Goal: Information Seeking & Learning: Compare options

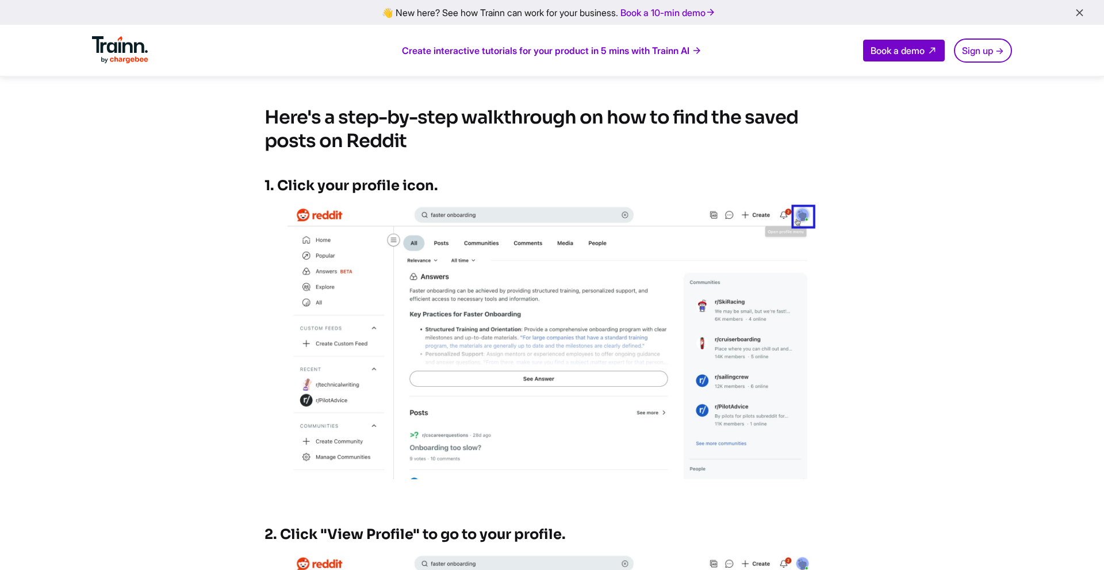
scroll to position [488, 0]
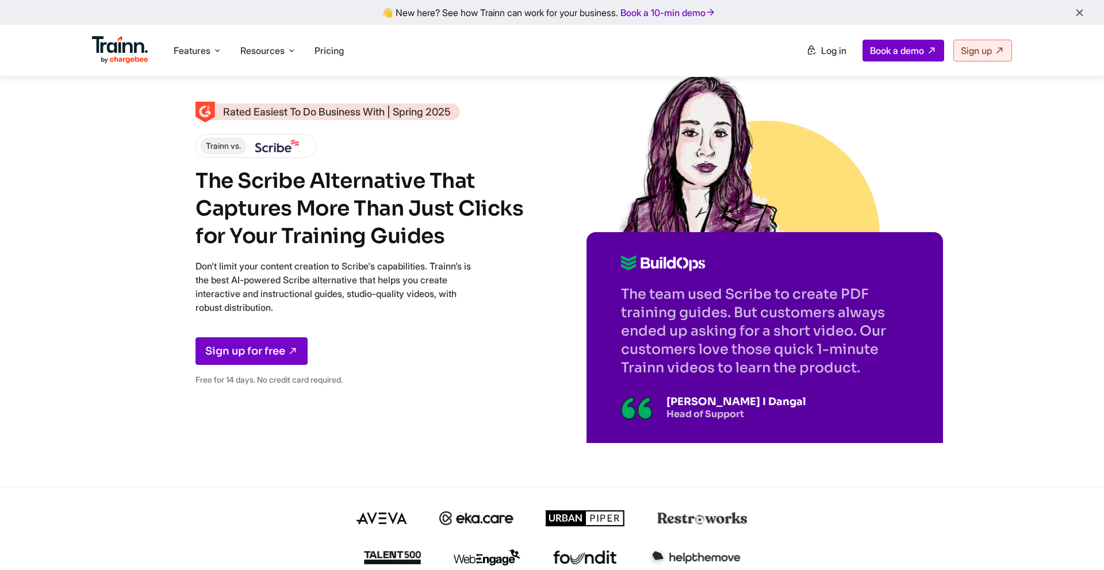
scroll to position [3861, 0]
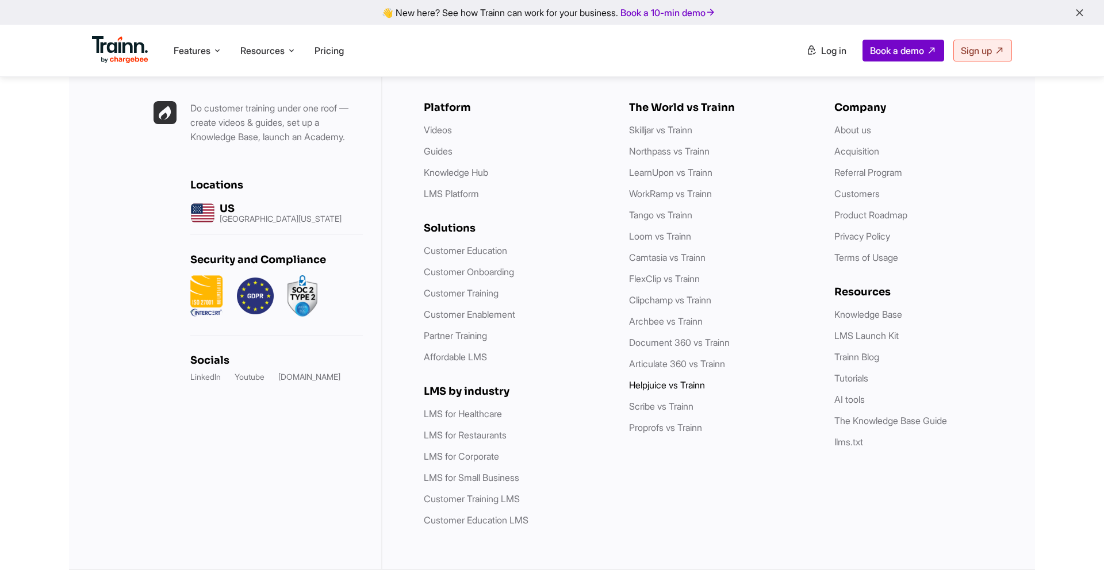
click at [669, 387] on link "Helpjuice vs Trainn" at bounding box center [667, 384] width 76 height 11
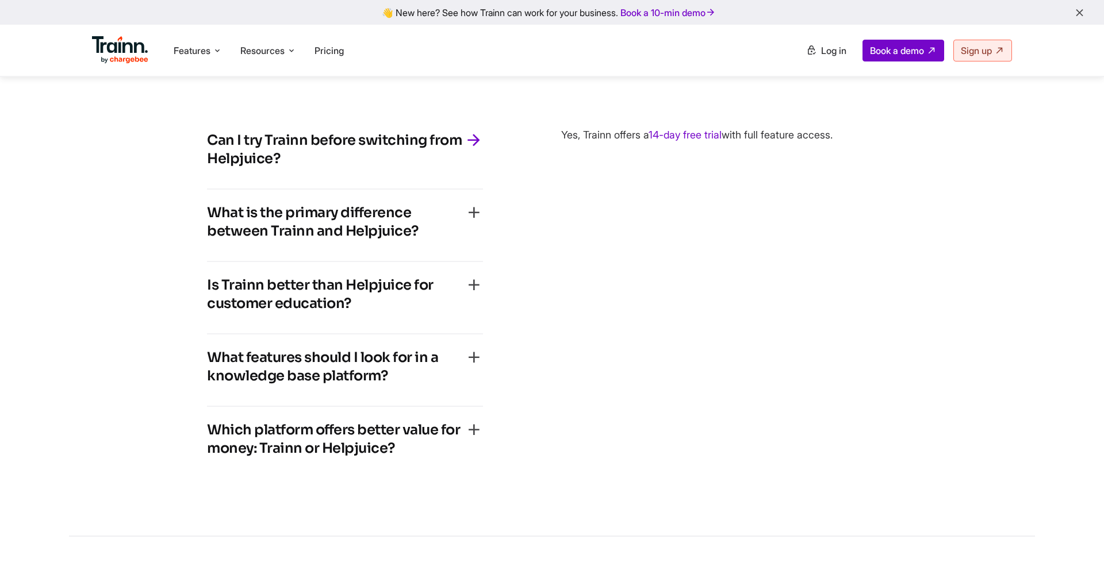
scroll to position [2642, 0]
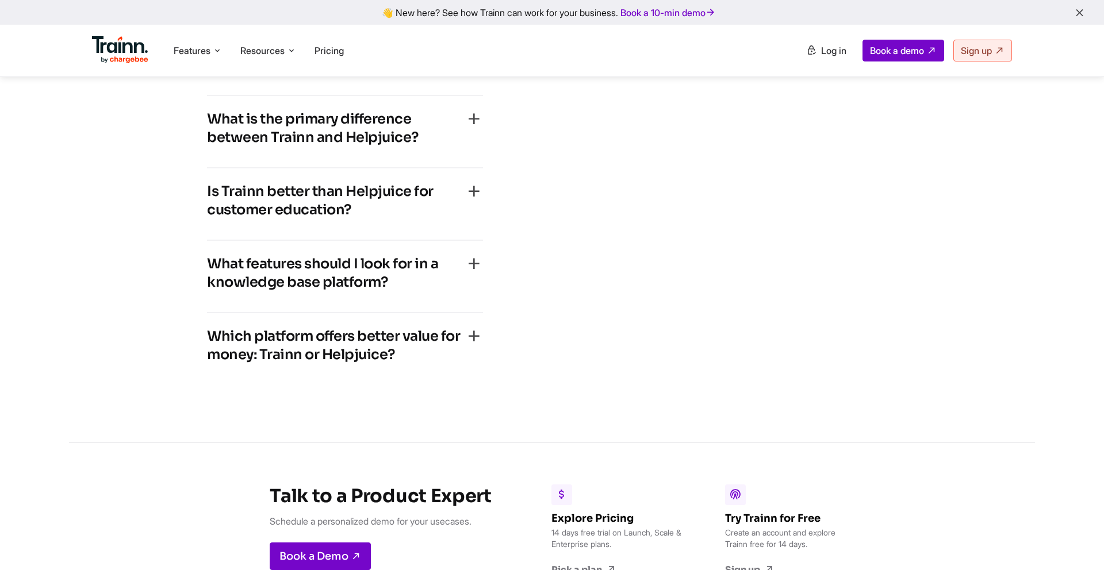
click at [387, 147] on h4 "What is the primary difference between Trainn and Helpjuice?" at bounding box center [335, 128] width 257 height 37
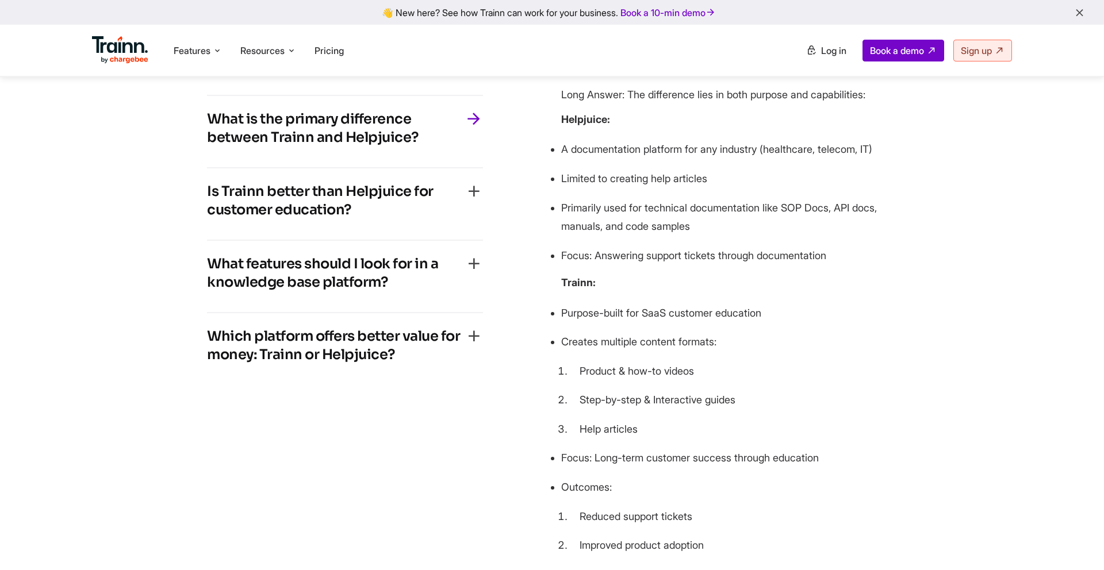
click at [366, 219] on h4 "Is Trainn better than Helpjuice for customer education?" at bounding box center [335, 200] width 257 height 37
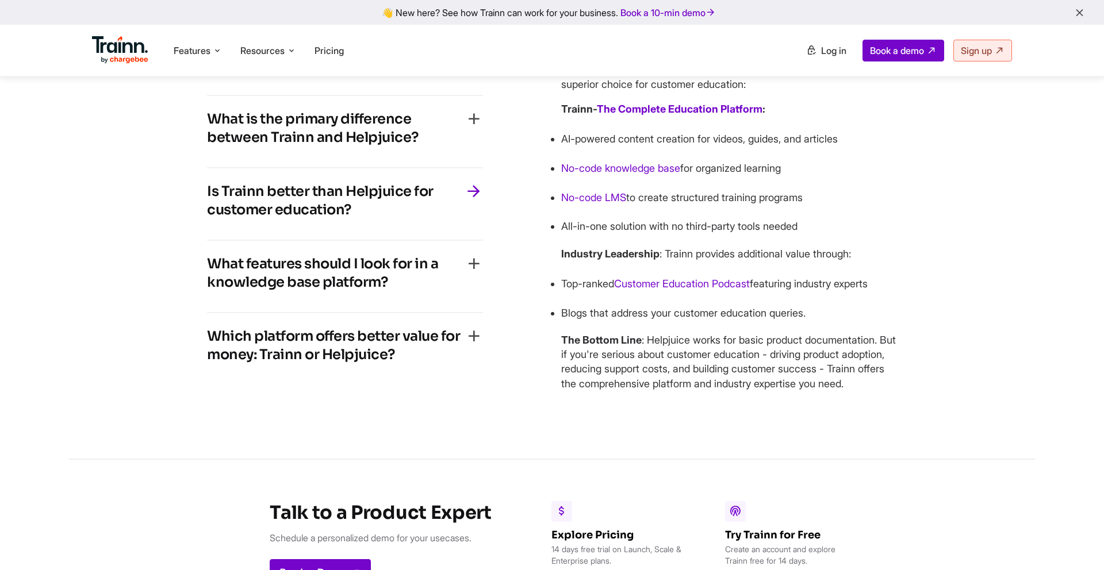
click at [406, 291] on h4 "What features should I look for in a knowledge base platform?" at bounding box center [335, 273] width 257 height 37
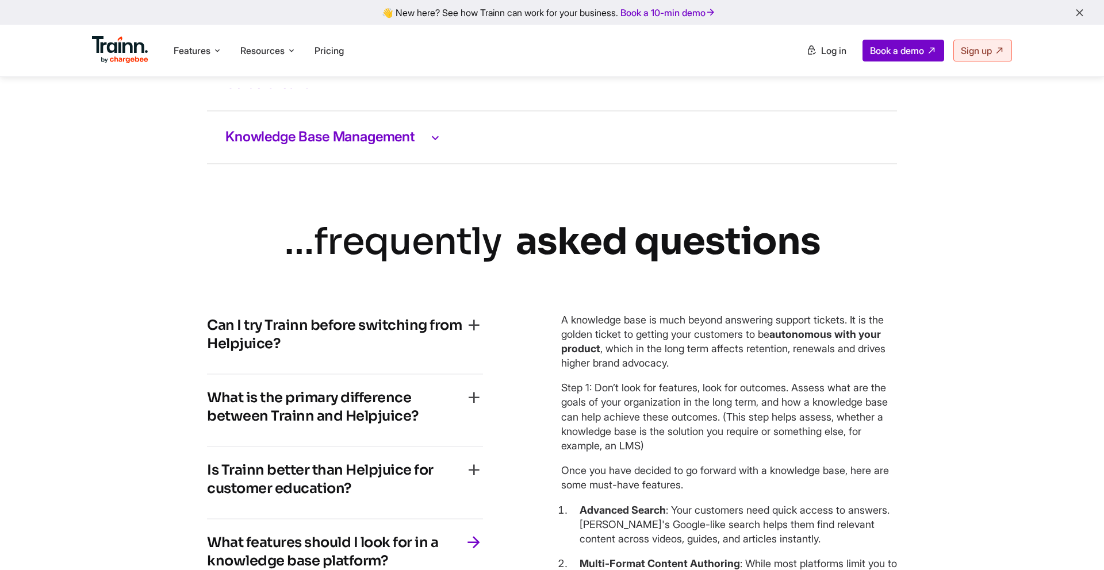
scroll to position [2366, 0]
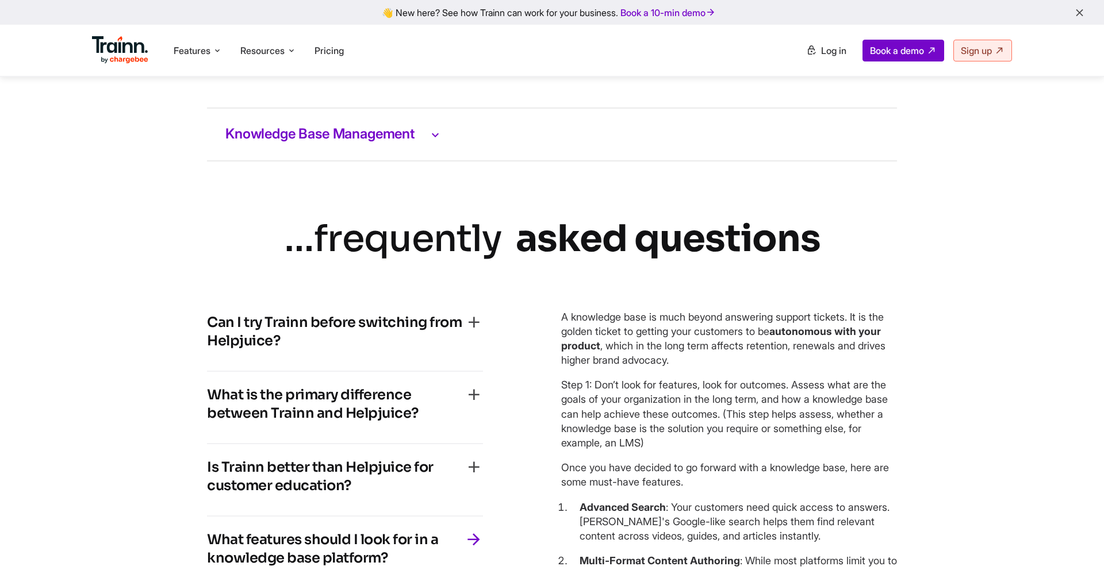
click at [374, 142] on h3 "Knowledge Base Management" at bounding box center [551, 134] width 653 height 15
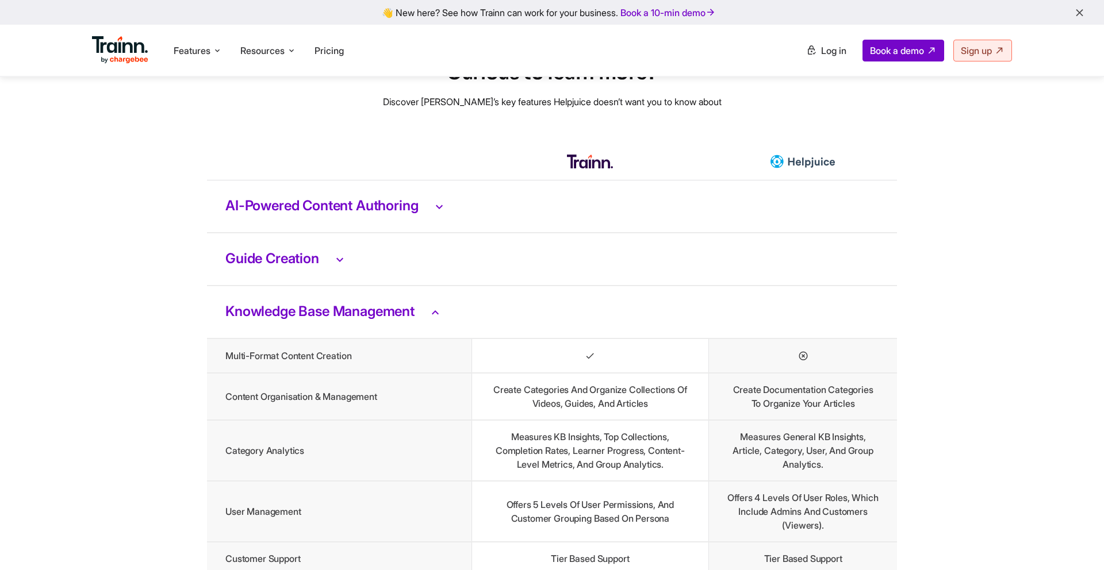
scroll to position [2034, 0]
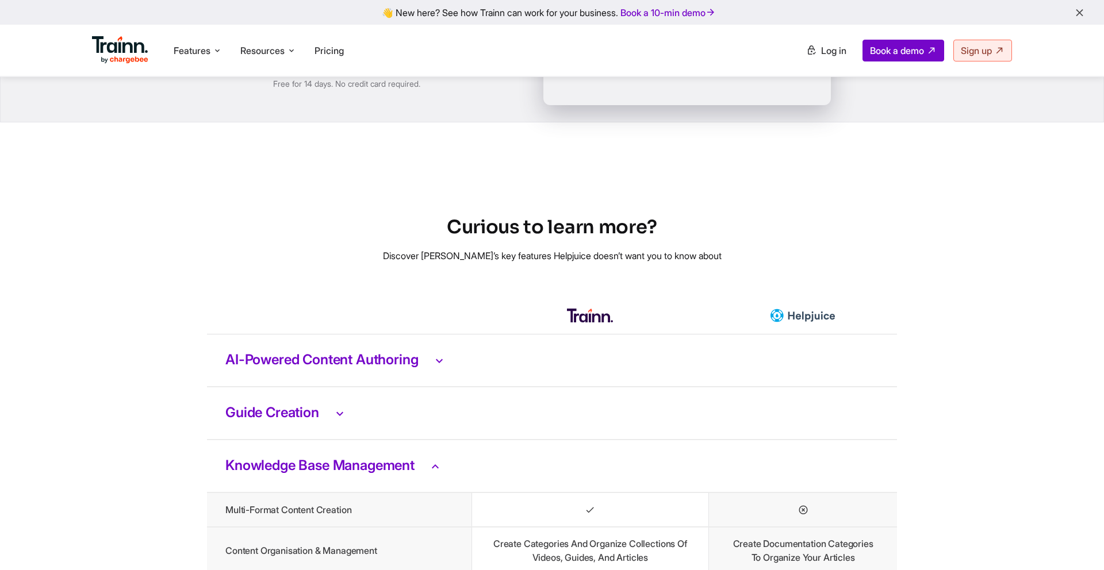
click at [391, 387] on td "AI-Powered Content Authoring" at bounding box center [552, 360] width 690 height 53
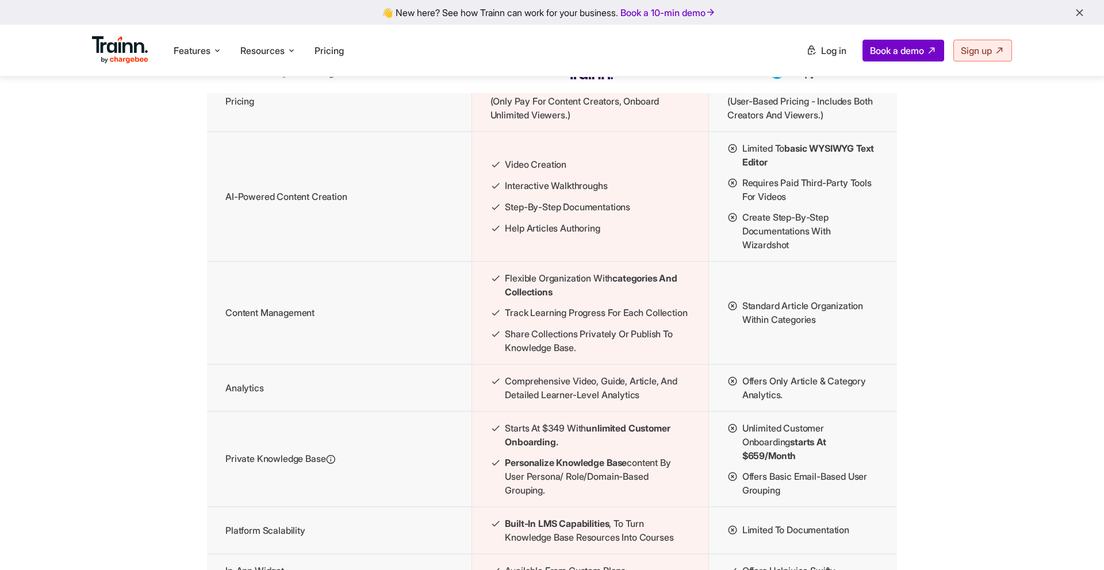
scroll to position [1258, 0]
click at [359, 212] on td "AI-Powered Content Creation" at bounding box center [339, 196] width 264 height 130
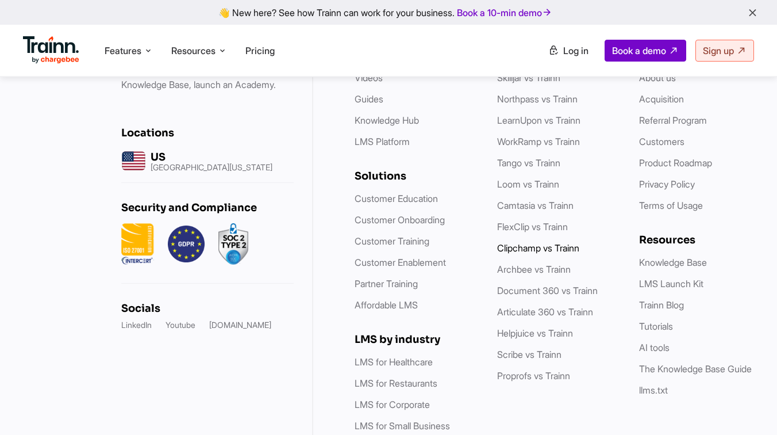
scroll to position [3398, 0]
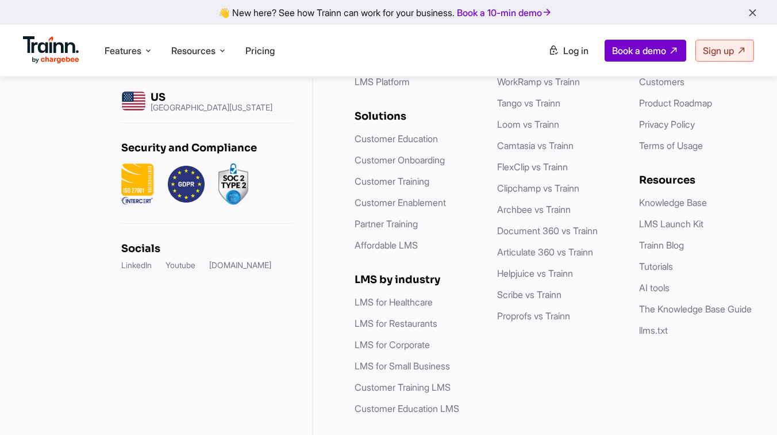
click at [546, 288] on ul "Skilljar vs Trainn Northpass vs Trainn LearnUpon vs Trainn WorkRamp vs Trainn T…" at bounding box center [557, 167] width 120 height 312
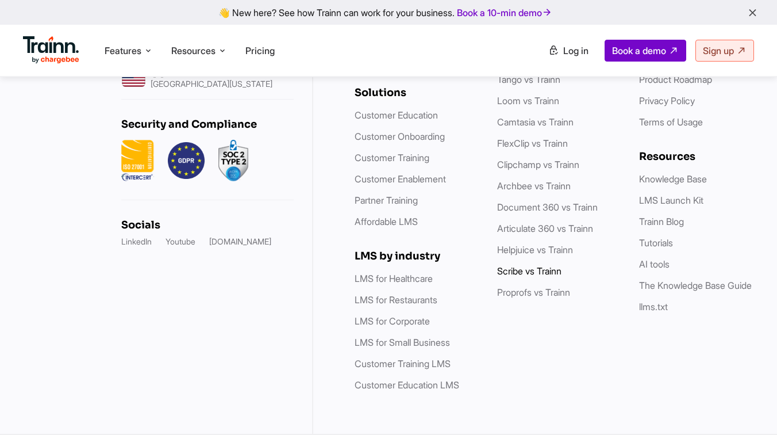
click at [548, 276] on link "Scribe vs Trainn" at bounding box center [529, 270] width 64 height 11
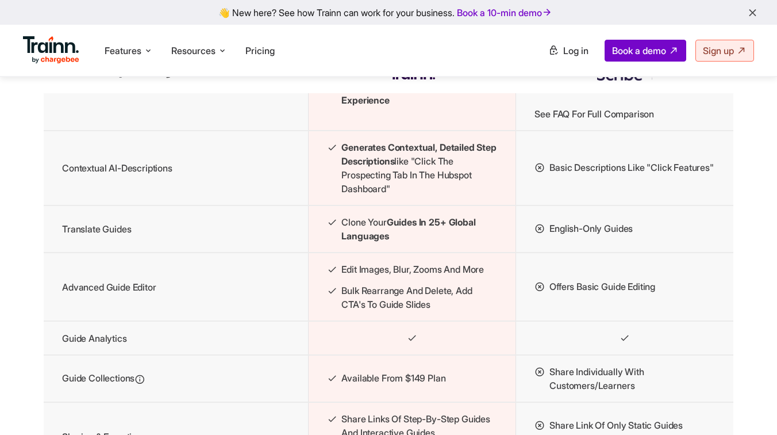
scroll to position [1354, 0]
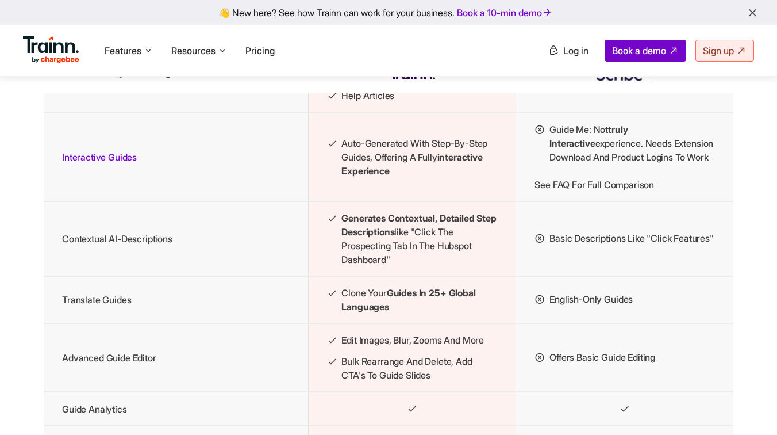
drag, startPoint x: 340, startPoint y: 176, endPoint x: 398, endPoint y: 214, distance: 69.0
click at [398, 201] on td "Auto-generated with step-by-step guides, offering a fully interactive experience" at bounding box center [412, 157] width 208 height 89
click at [433, 266] on span "Generates contextual, detailed step descriptions like "Click the prospecting ta…" at bounding box center [419, 238] width 156 height 55
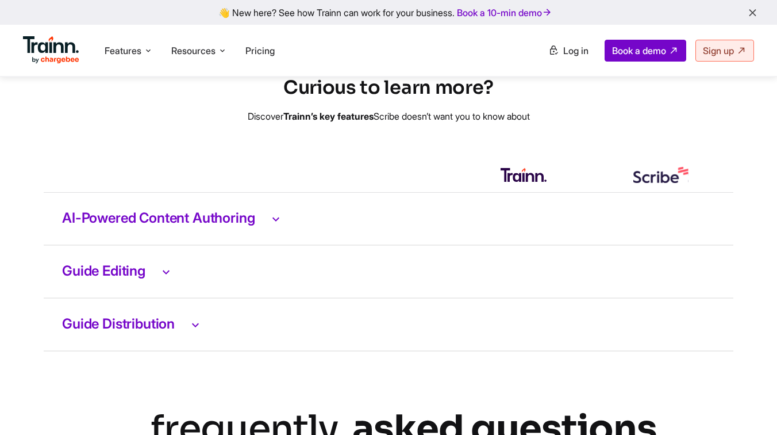
scroll to position [2367, 0]
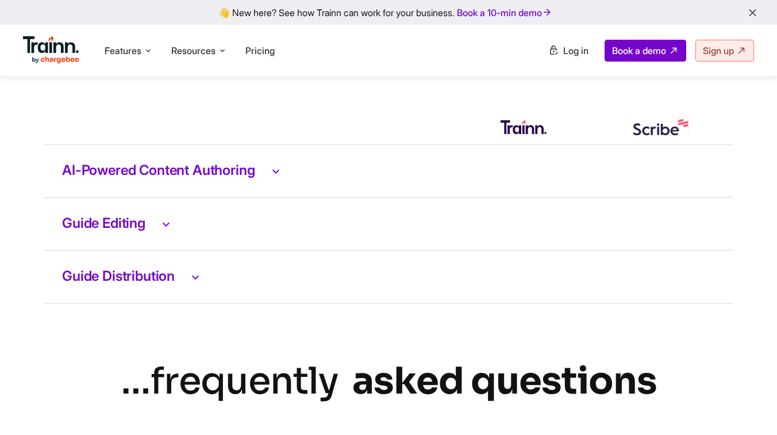
click at [249, 178] on h3 "AI-Powered Content Authoring" at bounding box center [388, 170] width 653 height 15
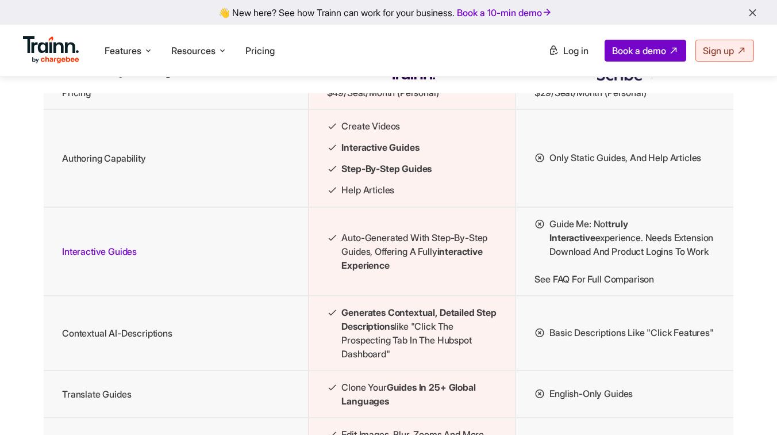
scroll to position [1242, 0]
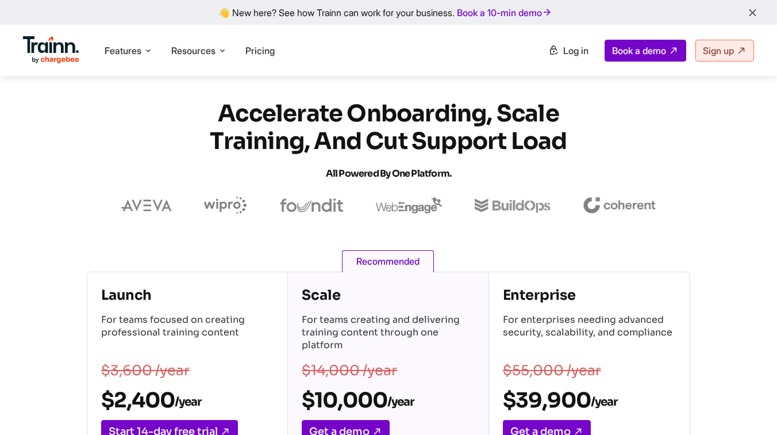
scroll to position [248, 0]
